Goal: Find contact information: Find contact information

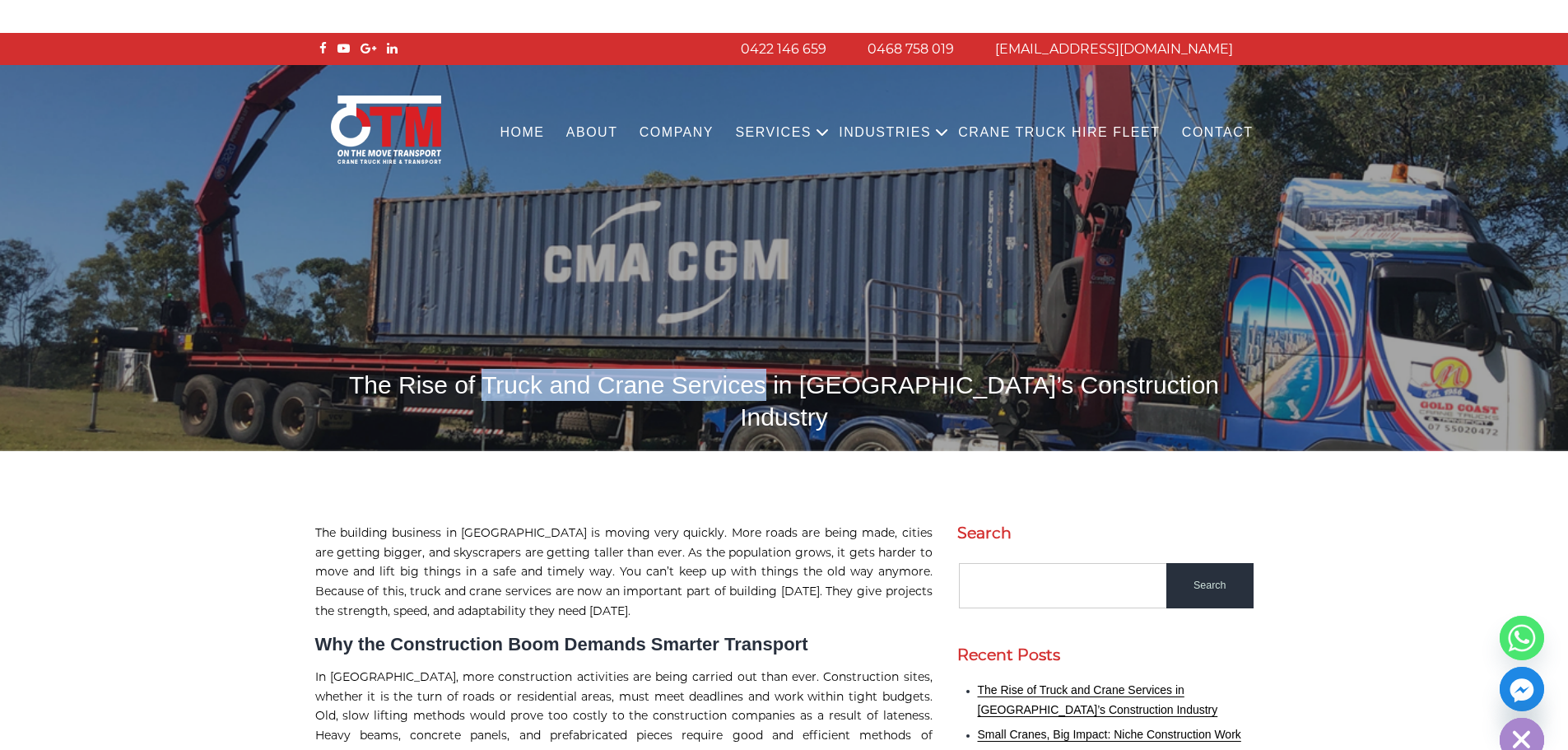
drag, startPoint x: 523, startPoint y: 395, endPoint x: 785, endPoint y: 382, distance: 262.3
click at [785, 382] on h1 "The Rise of Truck and Crane Services in [GEOGRAPHIC_DATA]’s Construction Indust…" at bounding box center [785, 401] width 938 height 64
copy h1 "Truck and Crane Services"
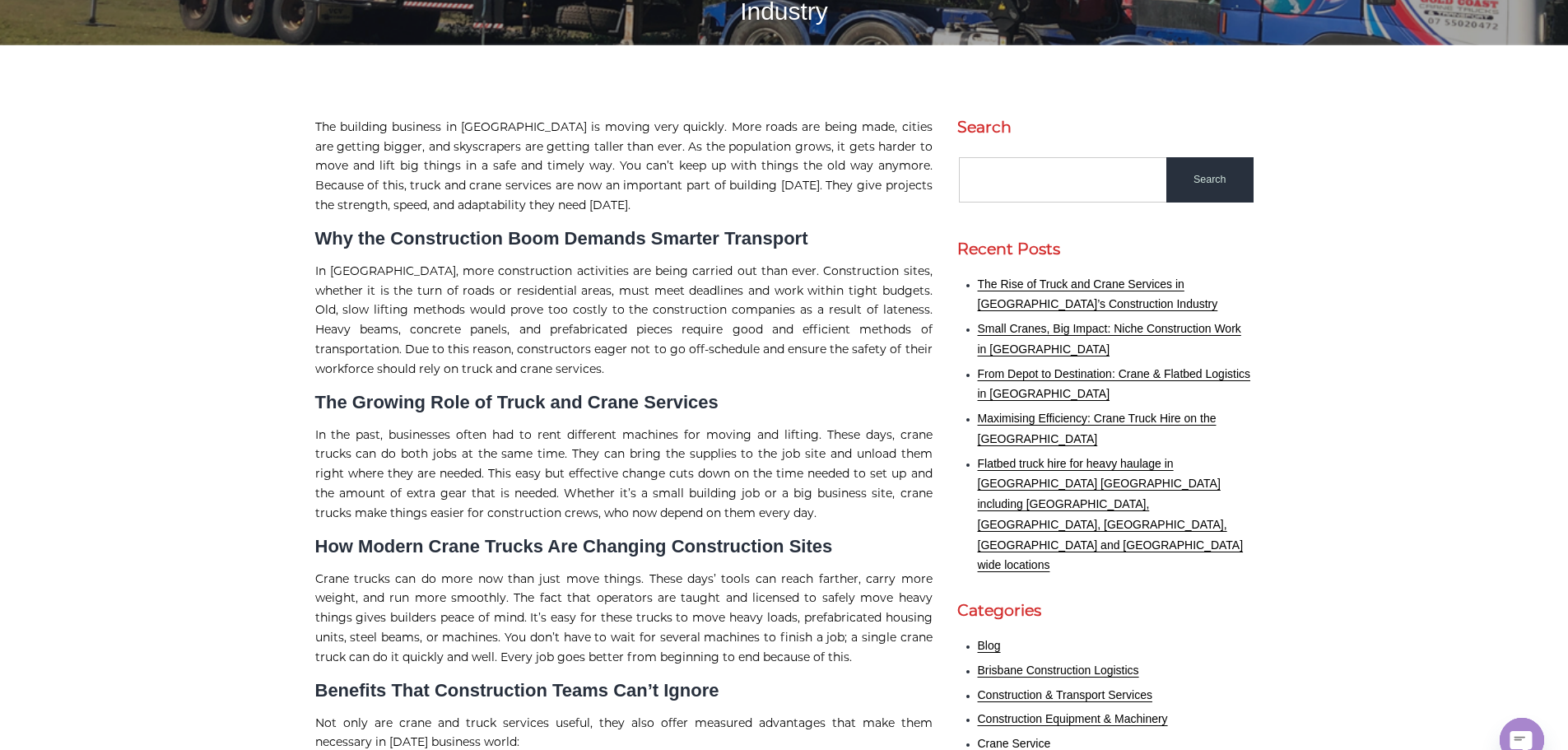
scroll to position [494, 0]
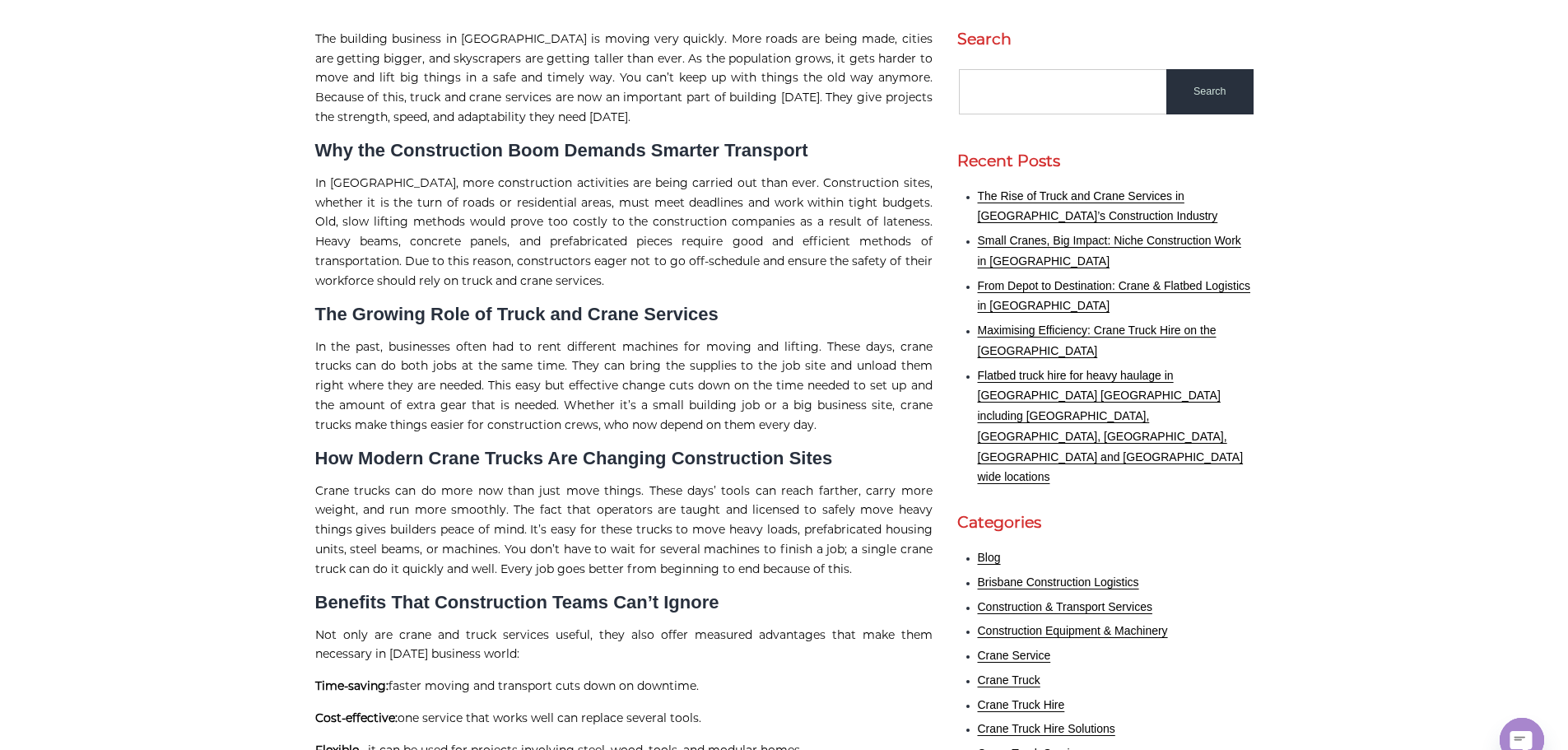
drag, startPoint x: 1019, startPoint y: 515, endPoint x: 1274, endPoint y: 504, distance: 255.2
drag, startPoint x: 1155, startPoint y: 513, endPoint x: 972, endPoint y: 517, distance: 183.0
copy link "Construction & Transport Services"
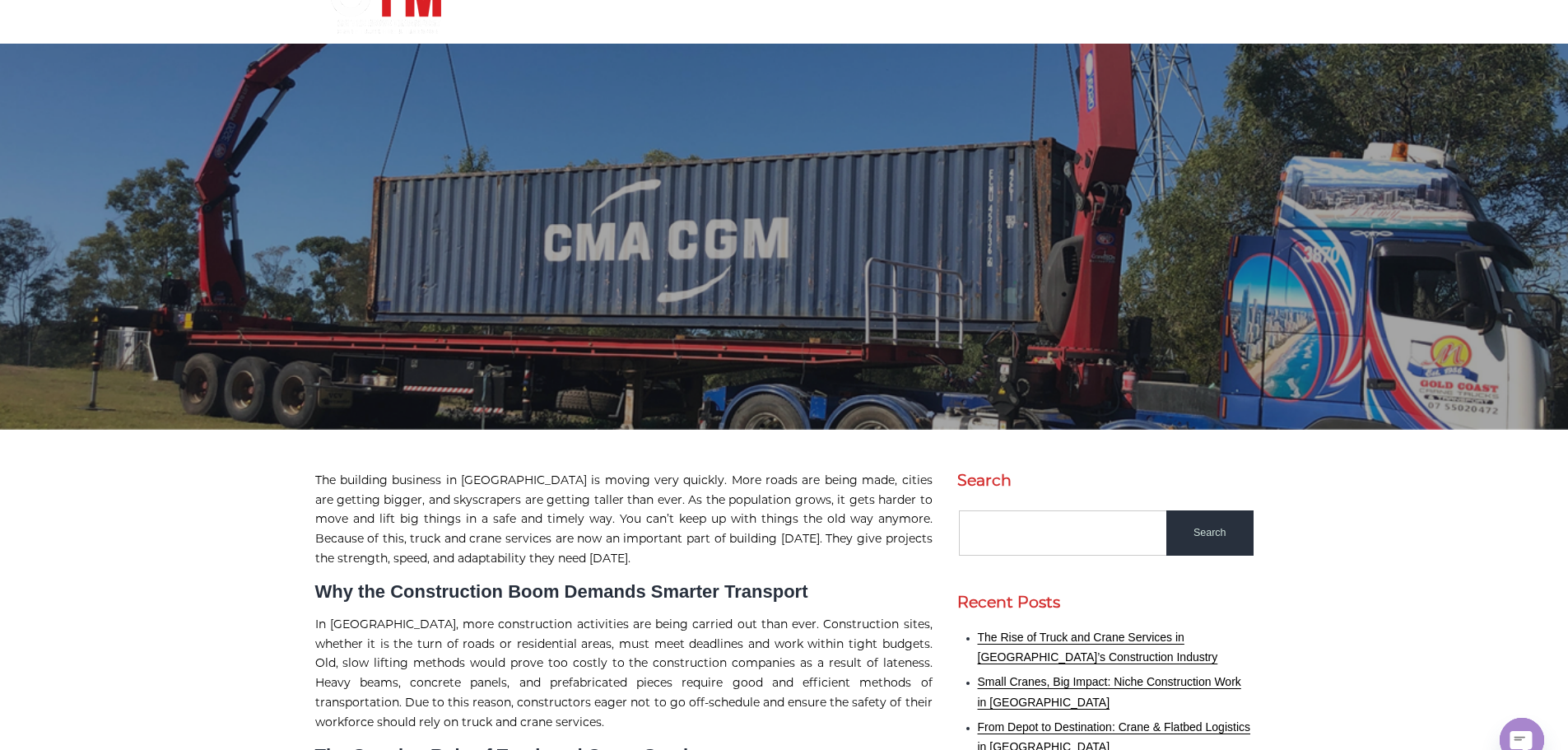
scroll to position [0, 0]
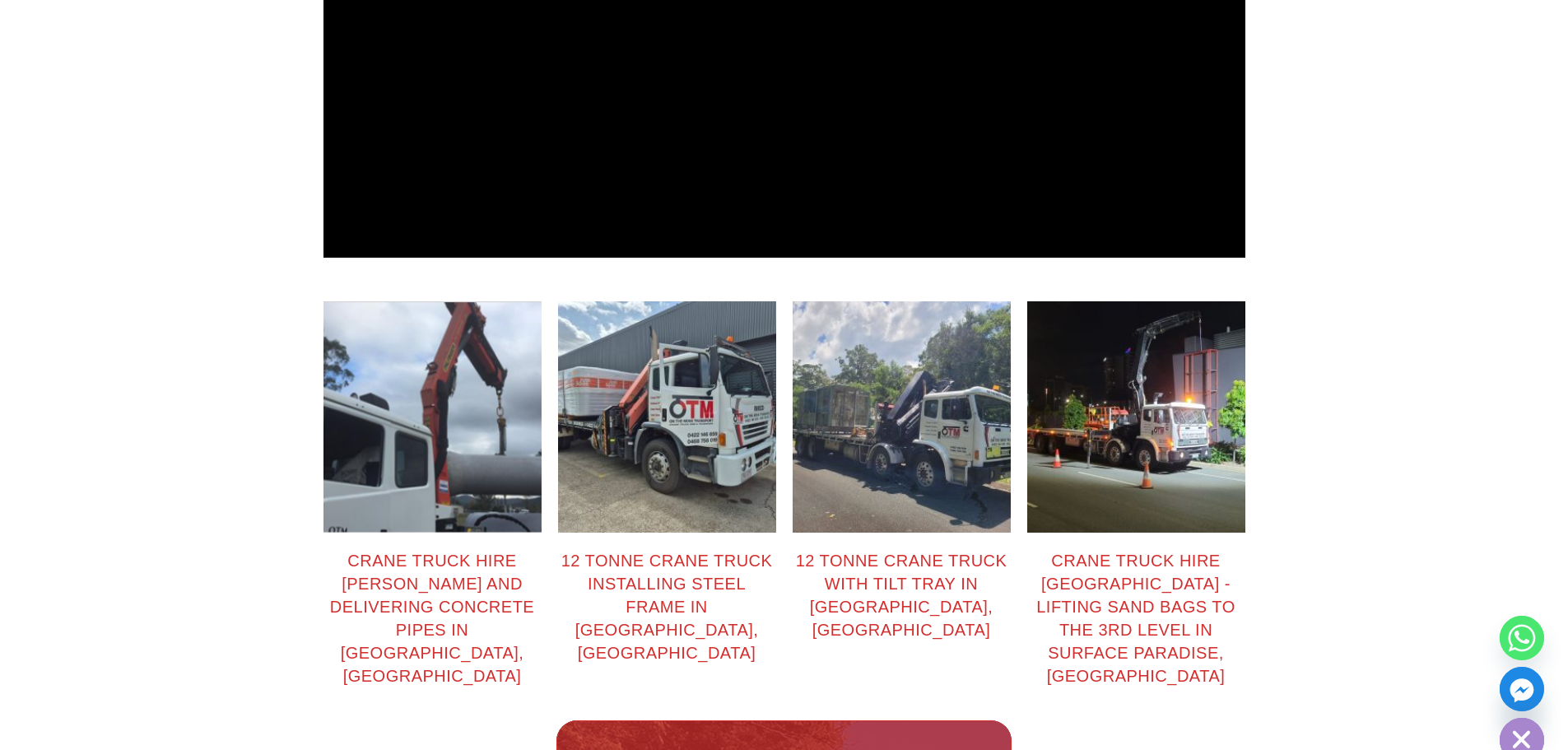
scroll to position [2222, 0]
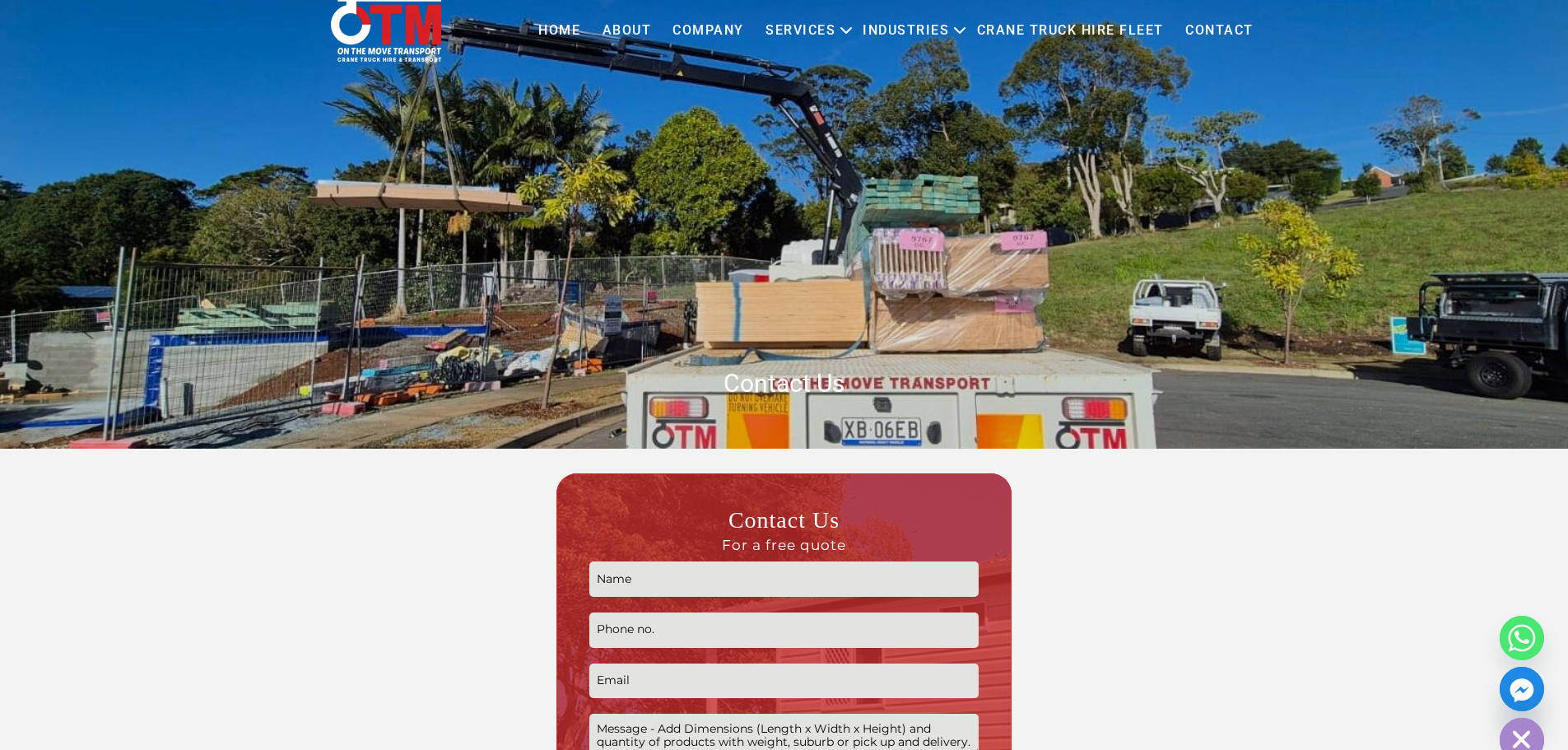
scroll to position [659, 0]
